Goal: Check status: Check status

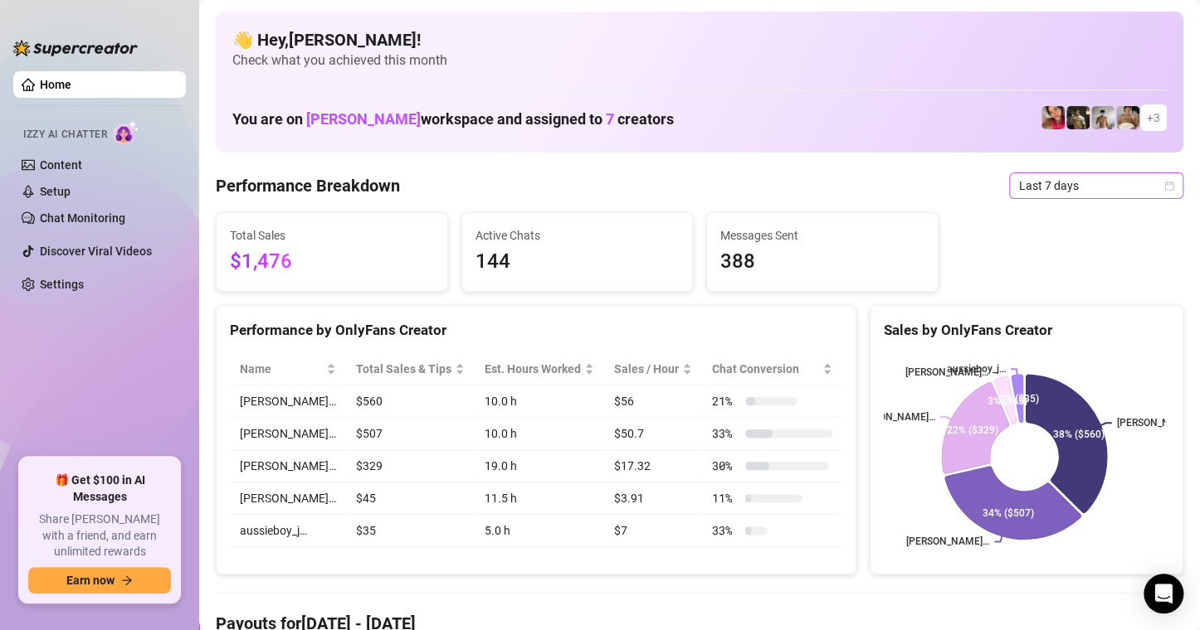
click at [1164, 189] on icon "calendar" at bounding box center [1169, 186] width 10 height 10
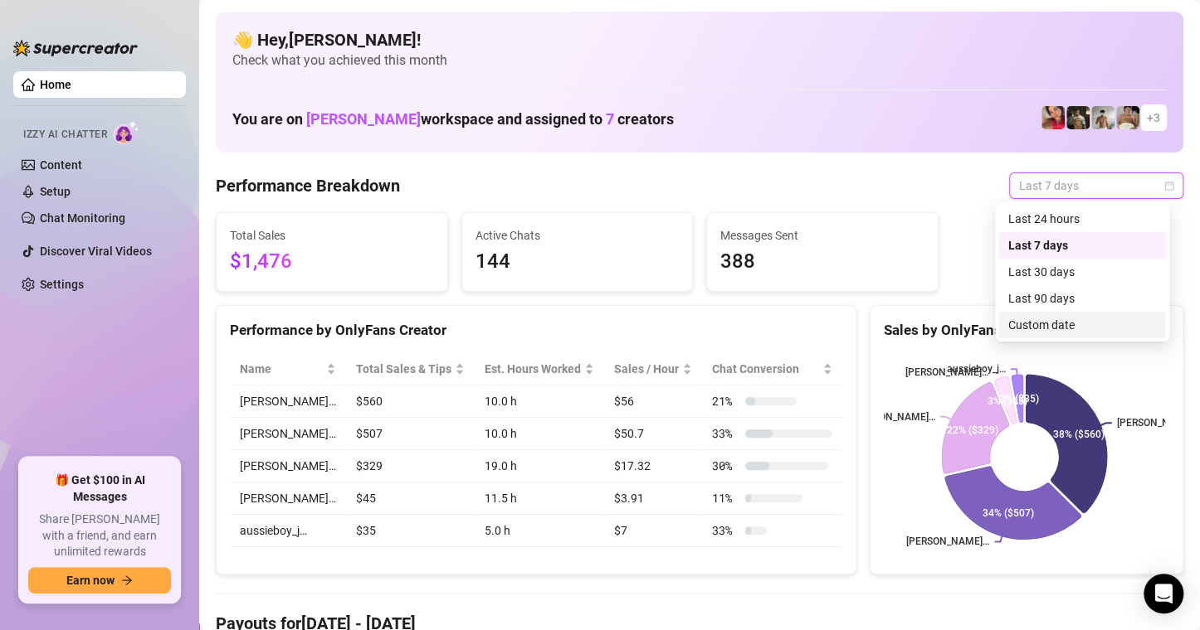
click at [1058, 319] on div "Custom date" at bounding box center [1082, 325] width 148 height 18
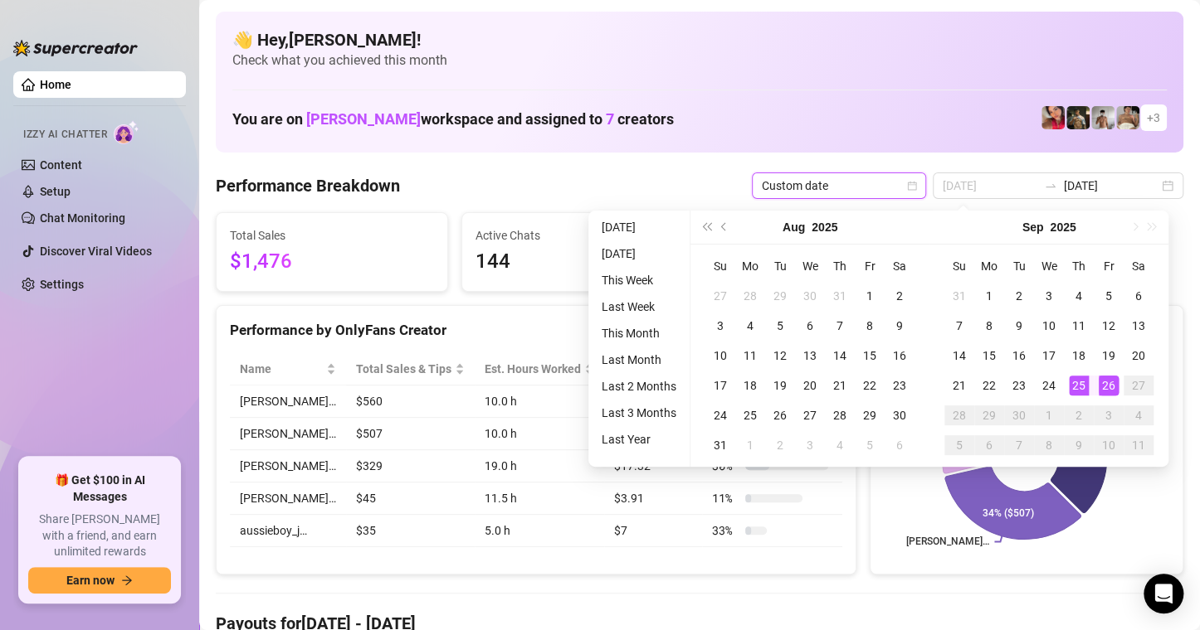
type input "[DATE]"
click at [1103, 382] on div "26" at bounding box center [1108, 386] width 20 height 20
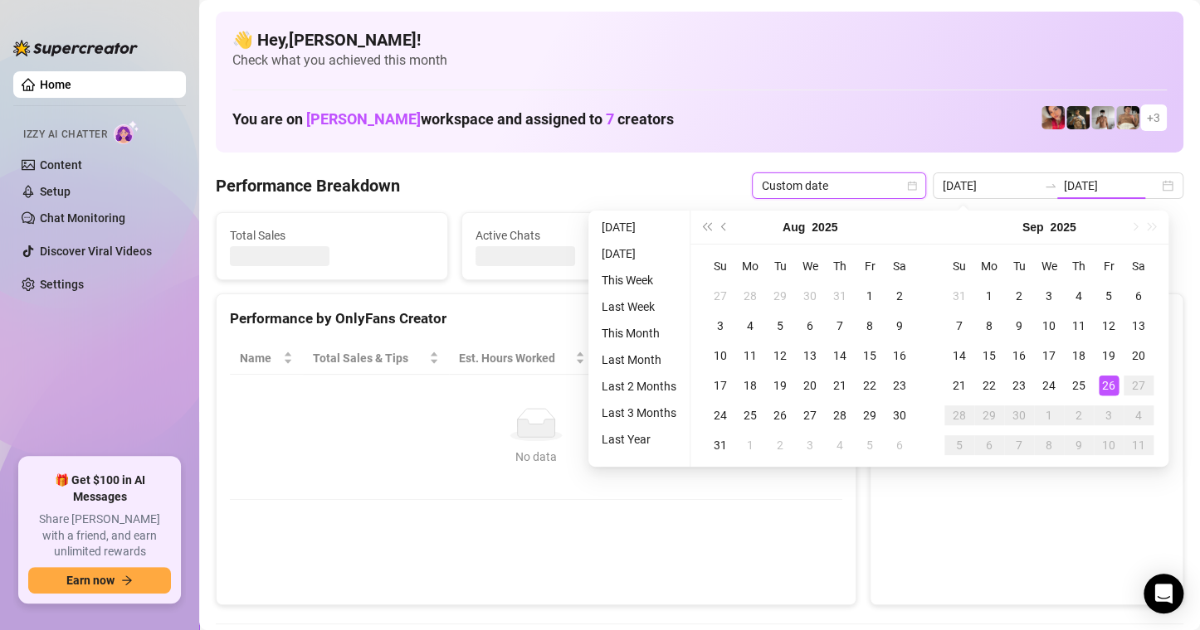
type input "[DATE]"
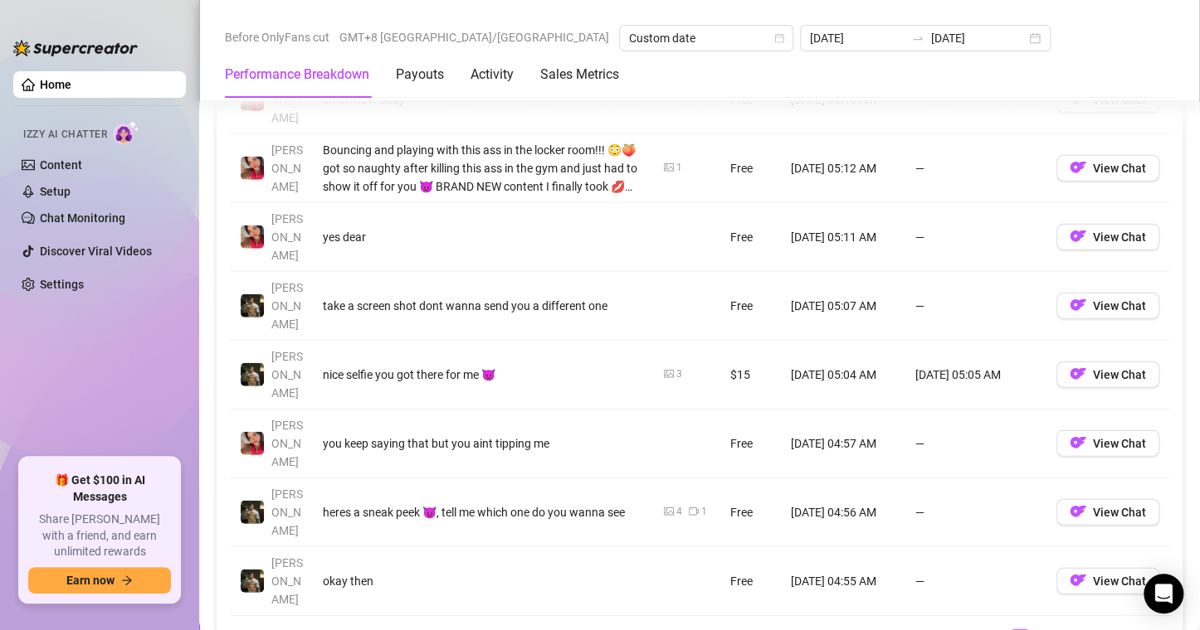
scroll to position [2074, 0]
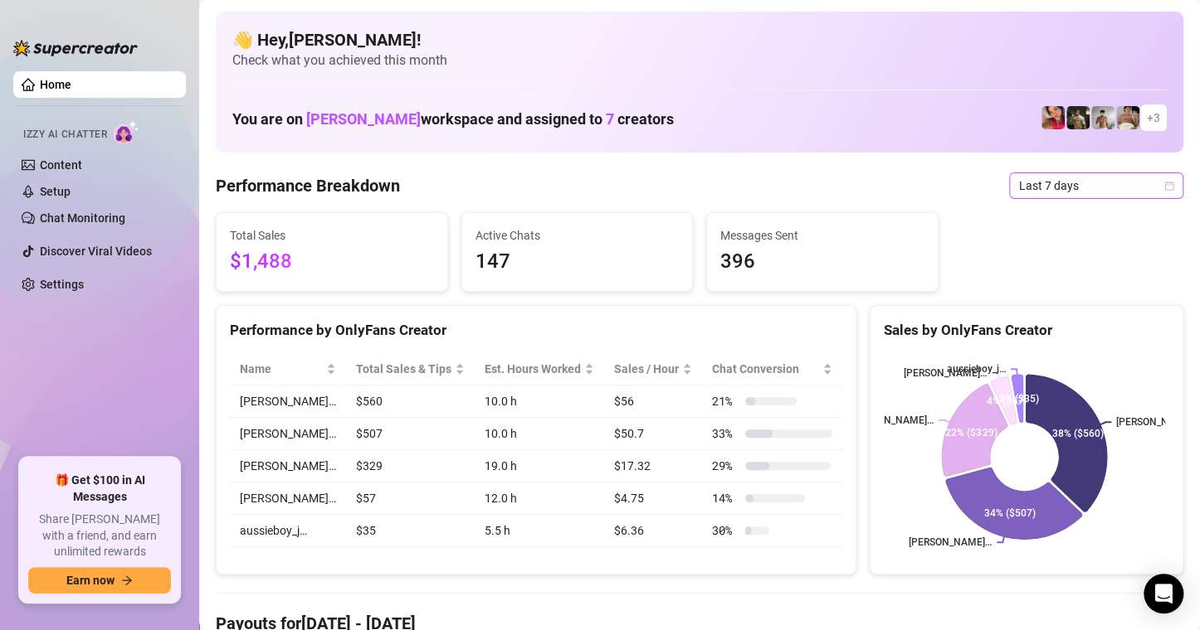
click at [1164, 189] on icon "calendar" at bounding box center [1169, 186] width 10 height 10
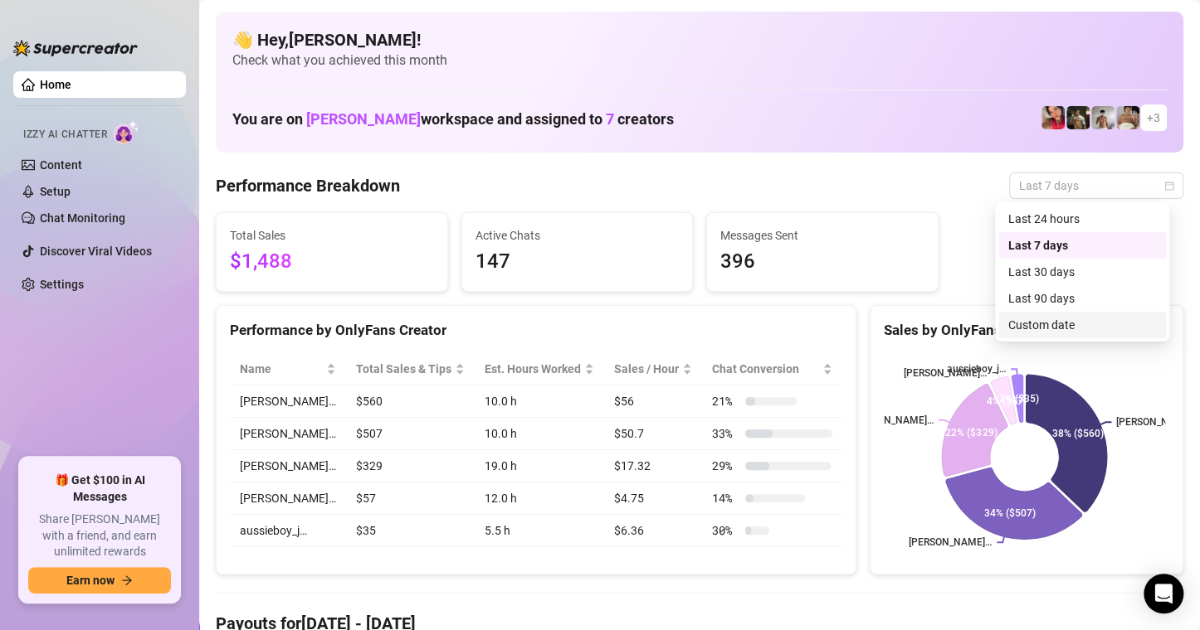
click at [1074, 322] on div "Custom date" at bounding box center [1082, 325] width 148 height 18
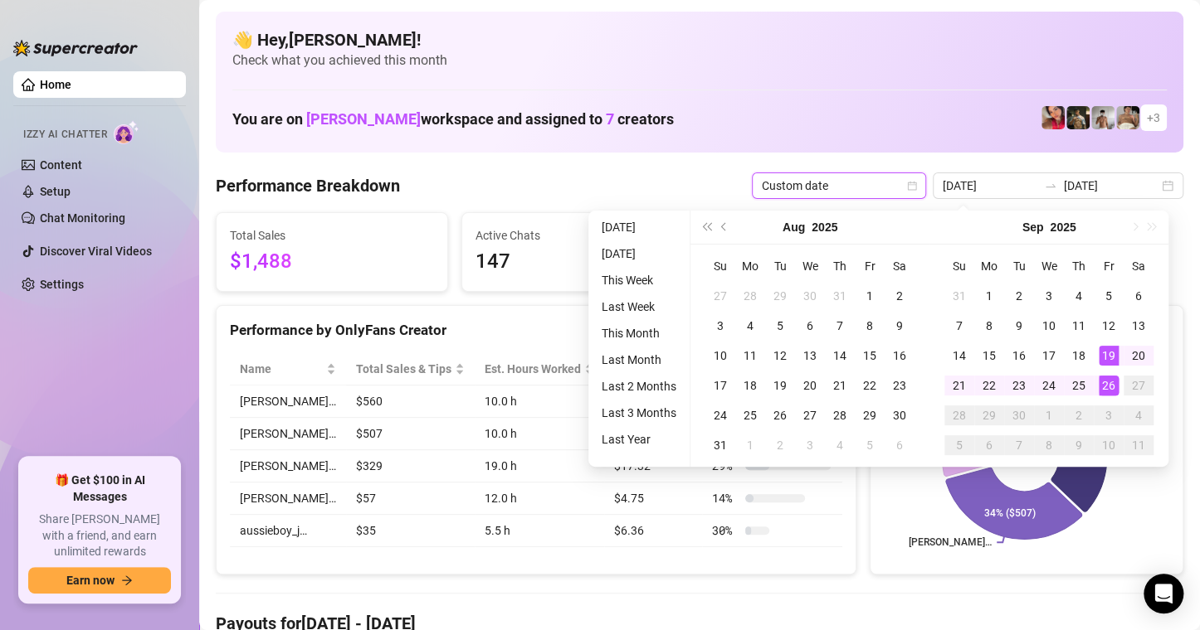
type input "[DATE]"
click at [1109, 386] on div "26" at bounding box center [1108, 386] width 20 height 20
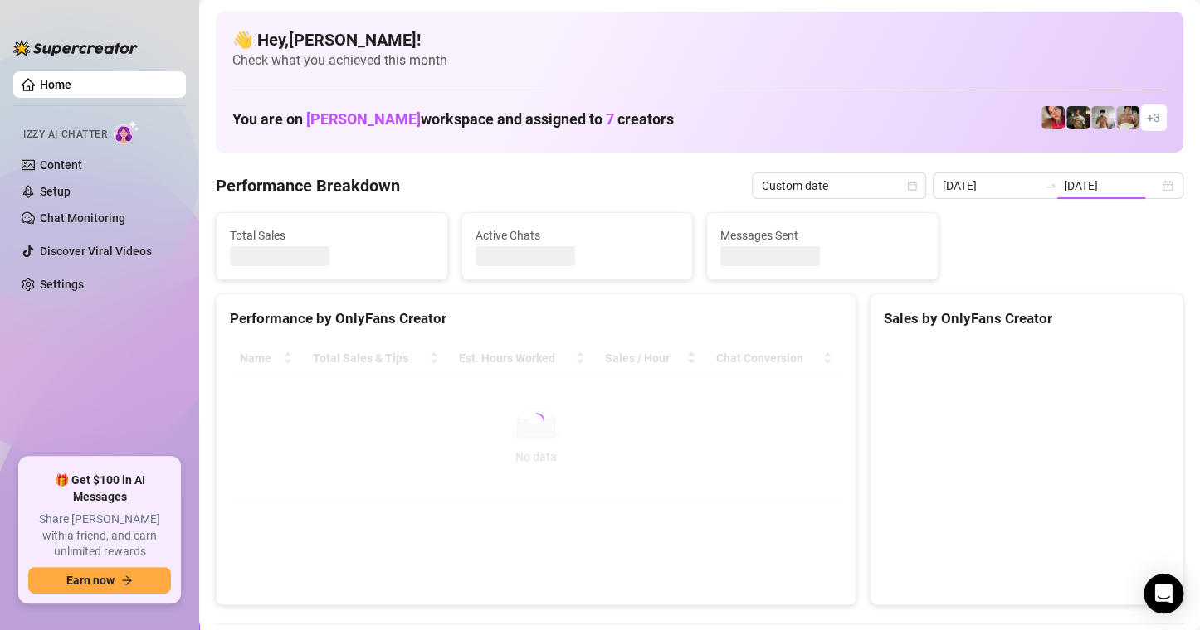
type input "[DATE]"
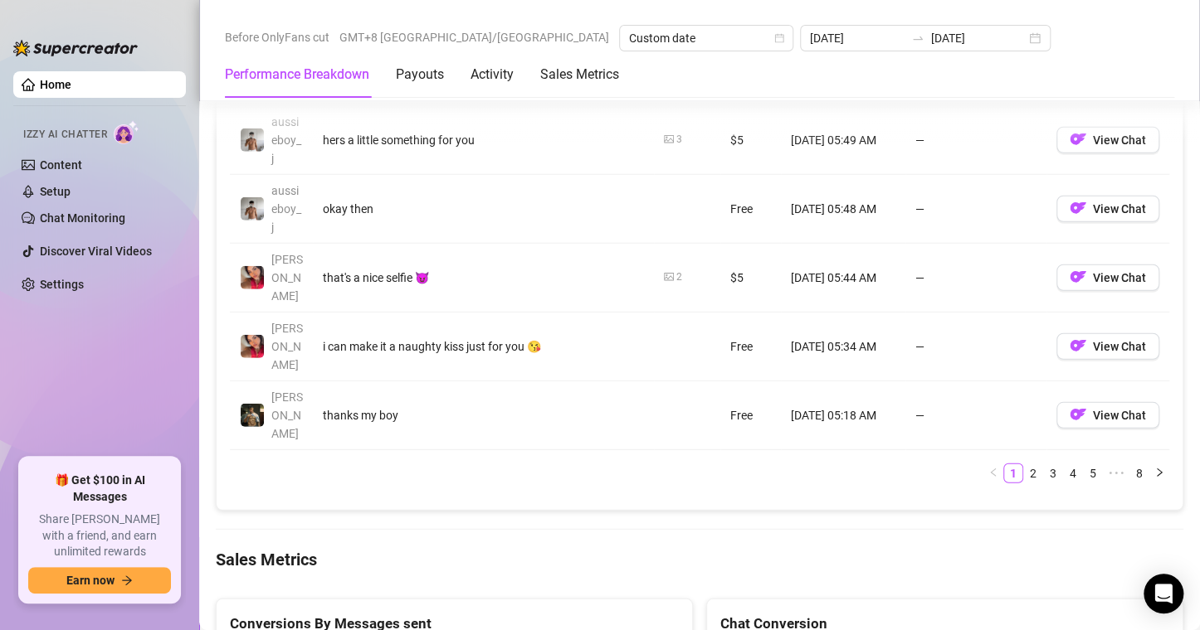
scroll to position [2240, 0]
